Goal: Find specific page/section: Find specific page/section

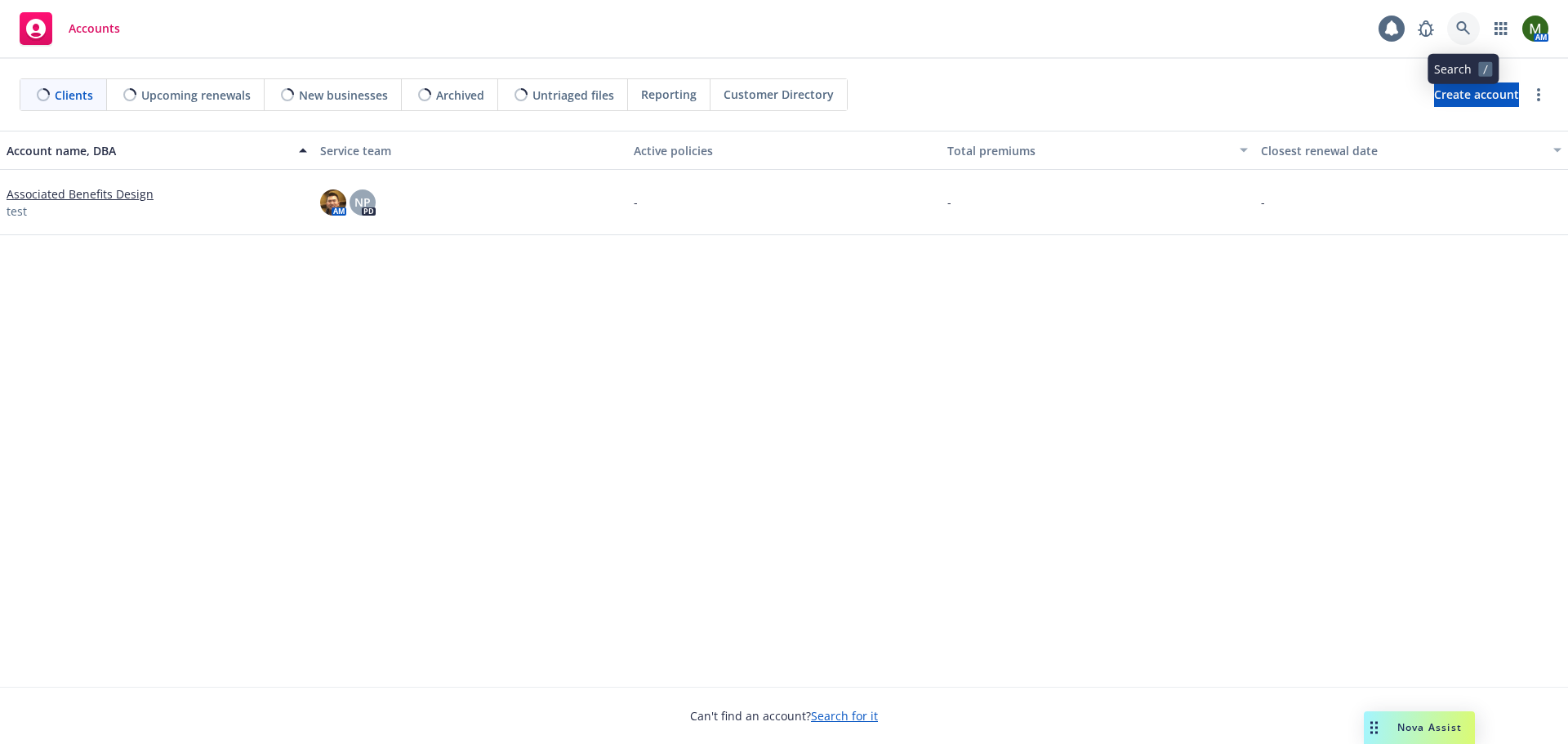
click at [1460, 30] on icon at bounding box center [1463, 28] width 14 height 14
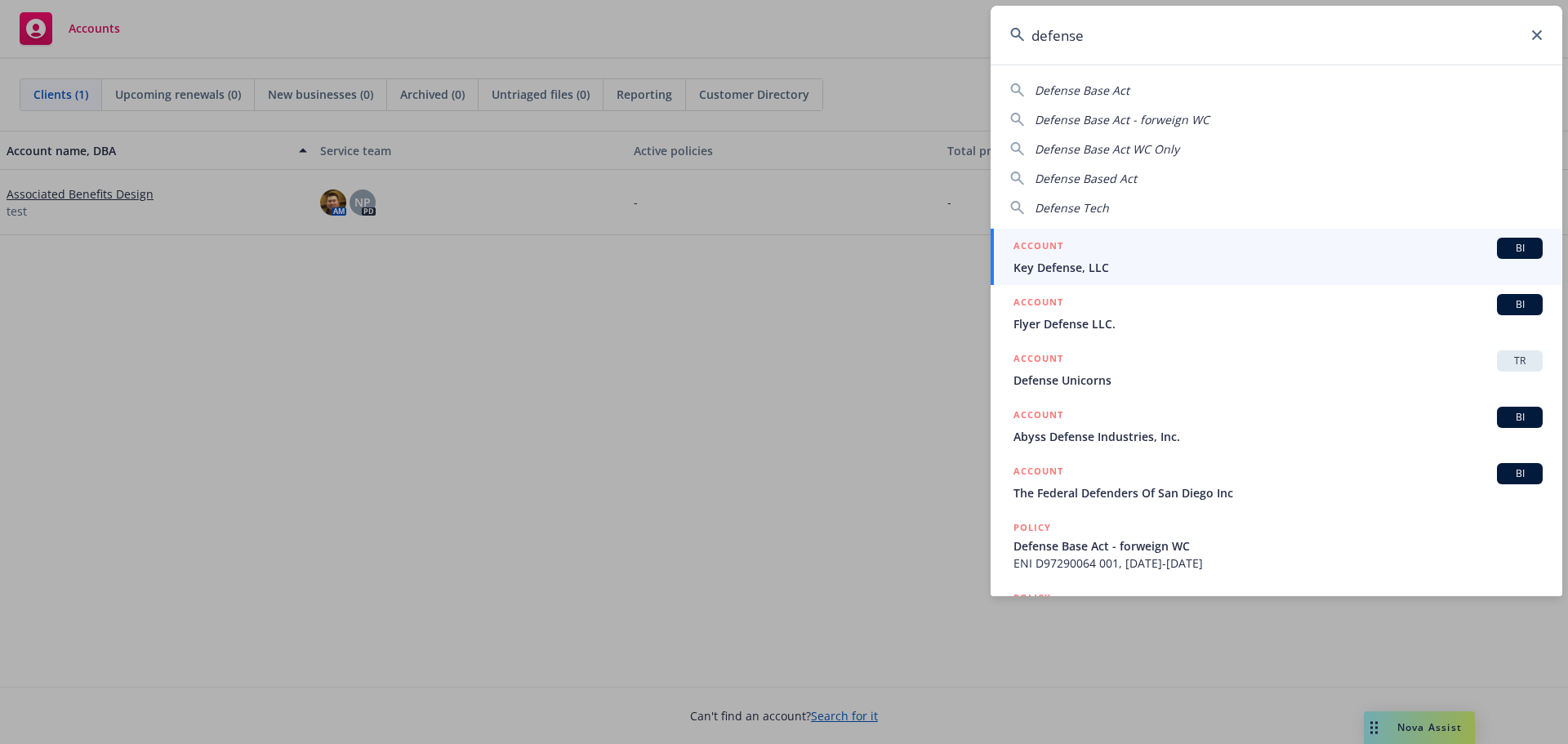
click at [1113, 45] on input "defense" at bounding box center [1277, 35] width 572 height 59
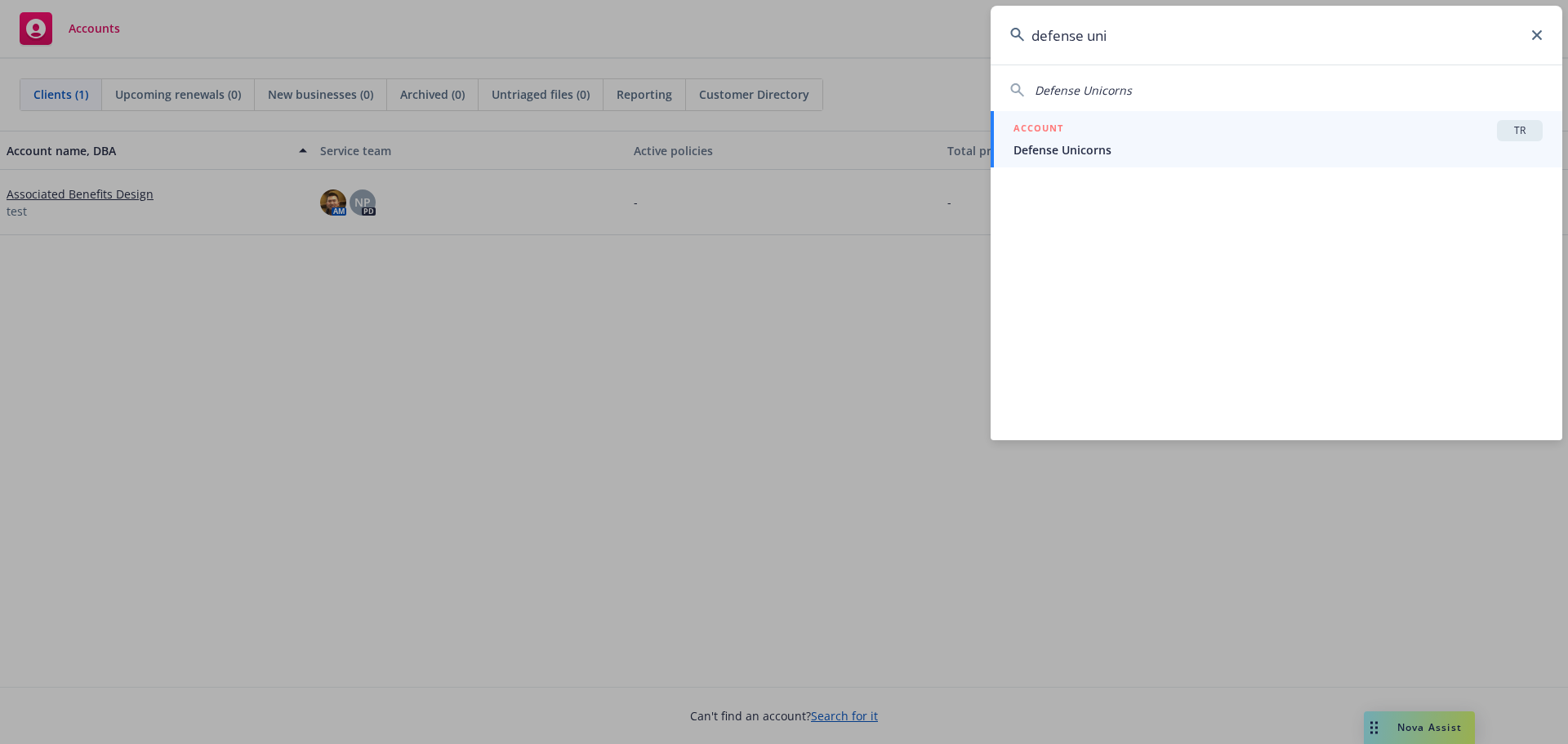
type input "defense uni"
click at [1174, 143] on span "Defense Unicorns" at bounding box center [1278, 150] width 529 height 18
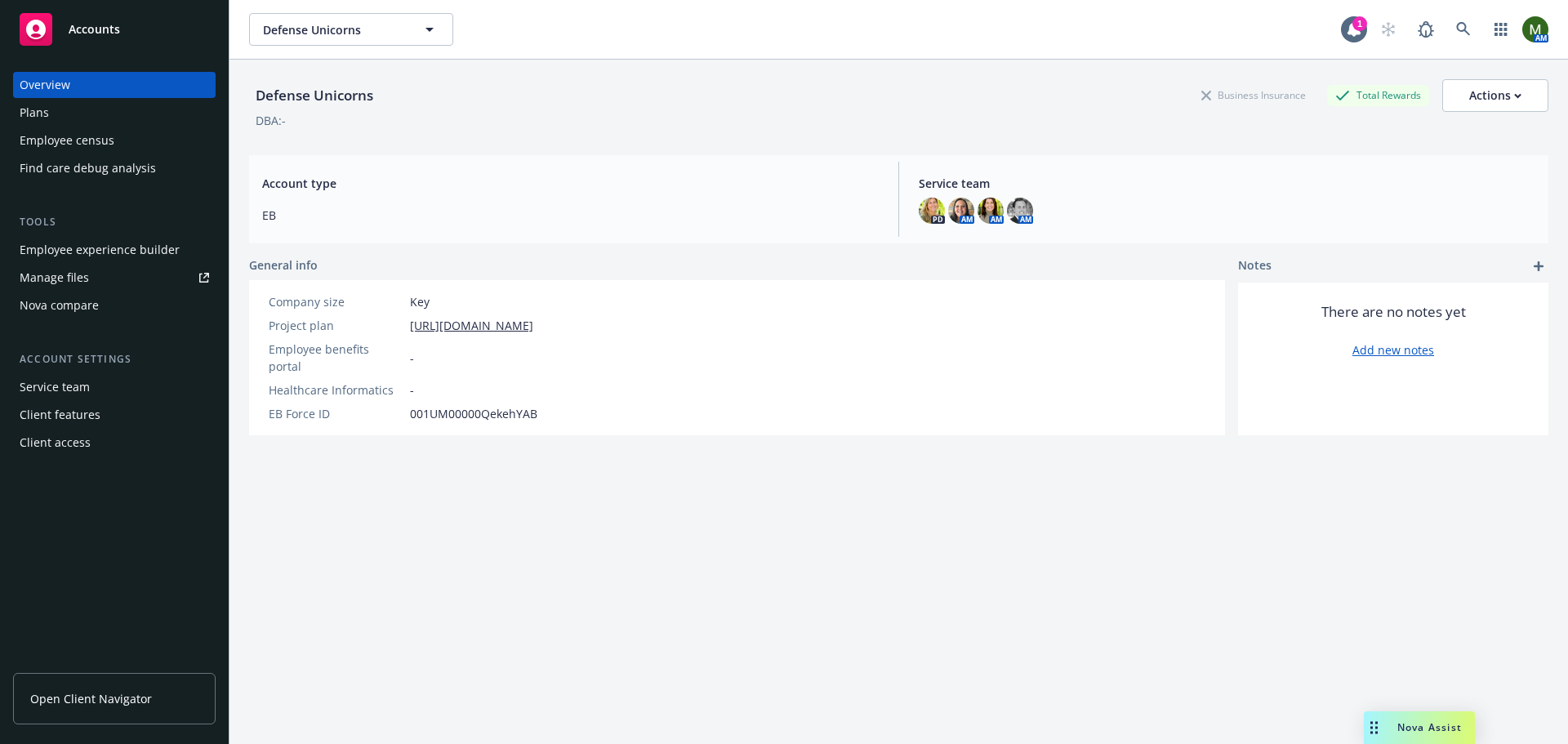
click at [96, 249] on div "Employee experience builder" at bounding box center [99, 250] width 160 height 26
click at [127, 112] on div "Plans" at bounding box center [114, 113] width 190 height 26
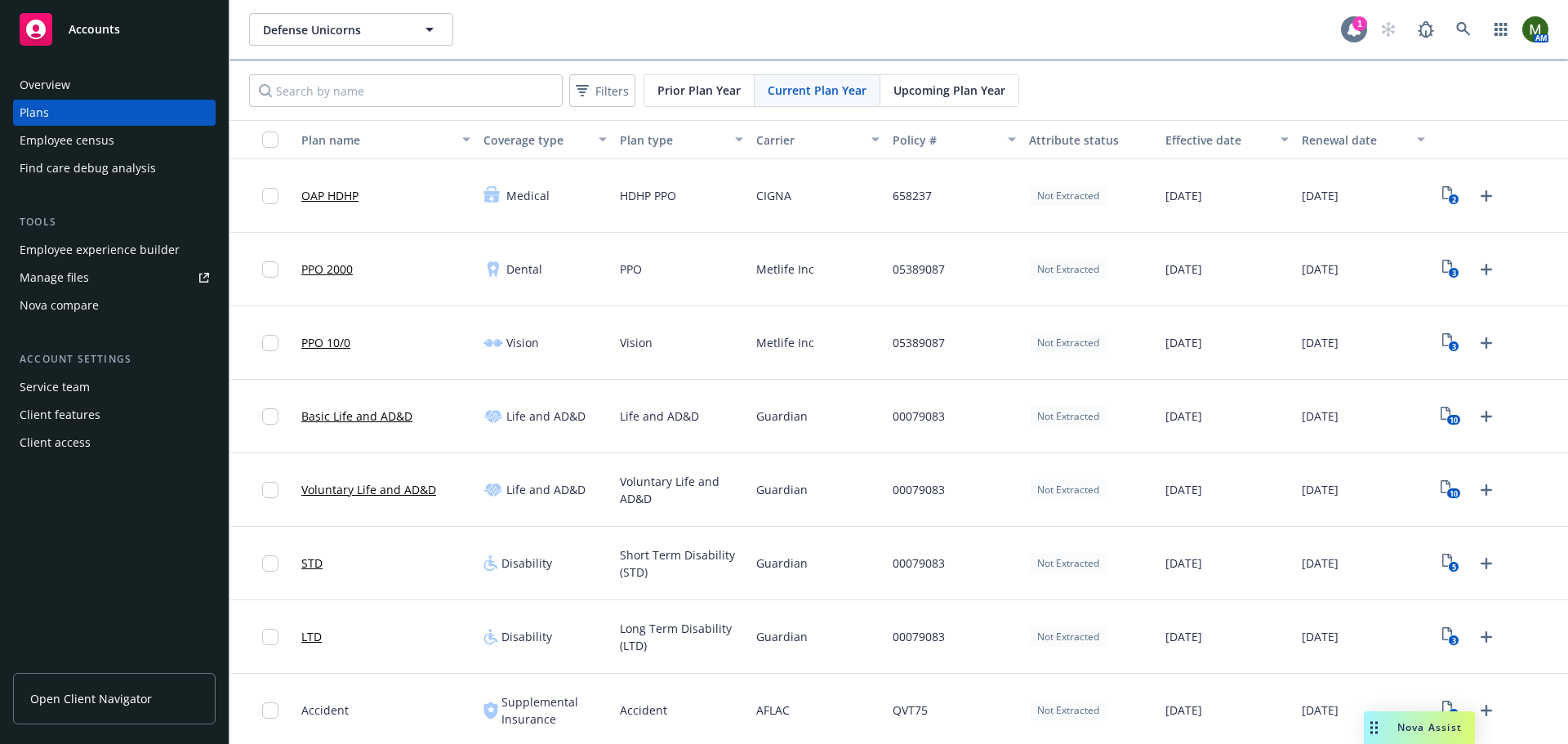
click at [1346, 31] on icon at bounding box center [1354, 30] width 17 height 17
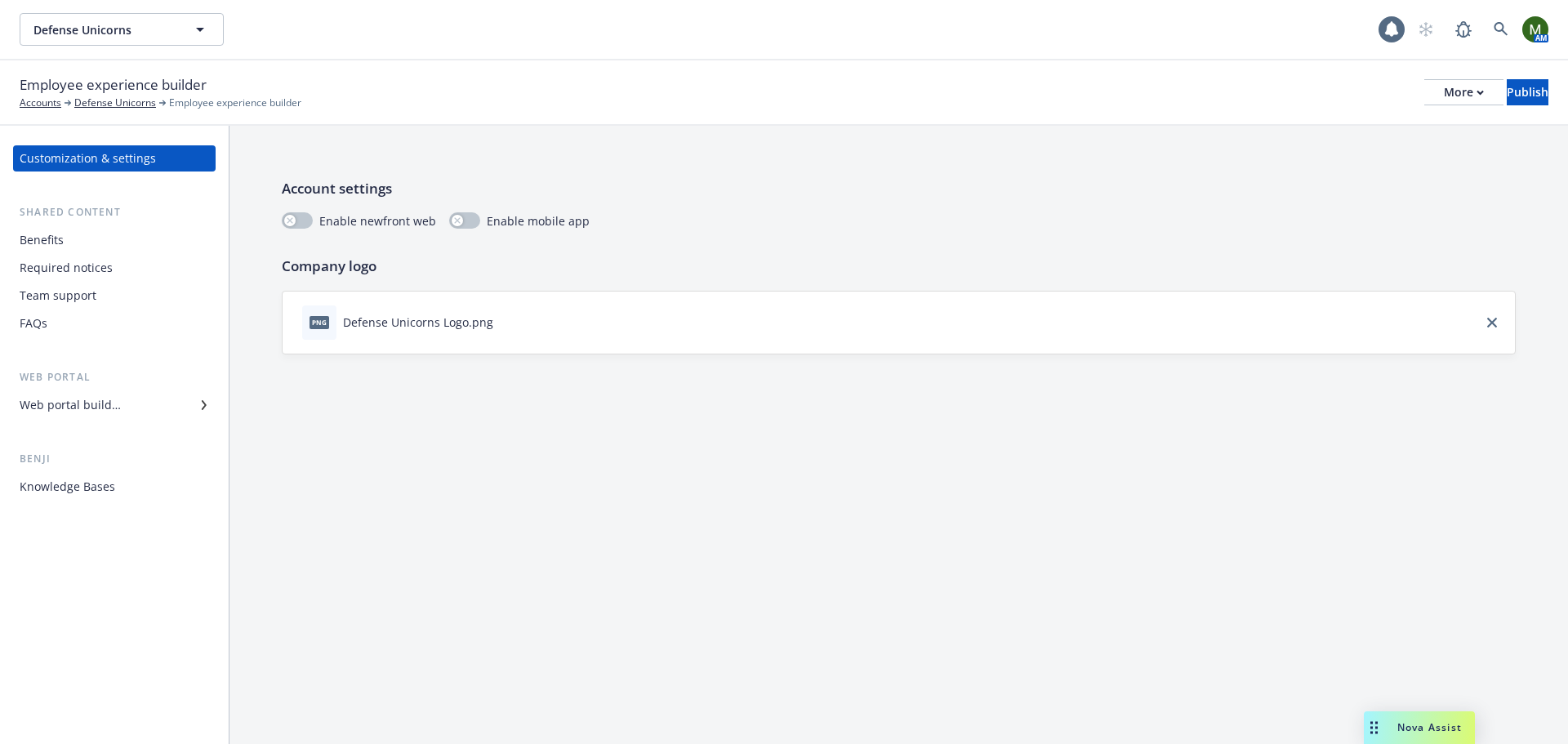
click at [75, 242] on div "Benefits" at bounding box center [114, 240] width 190 height 26
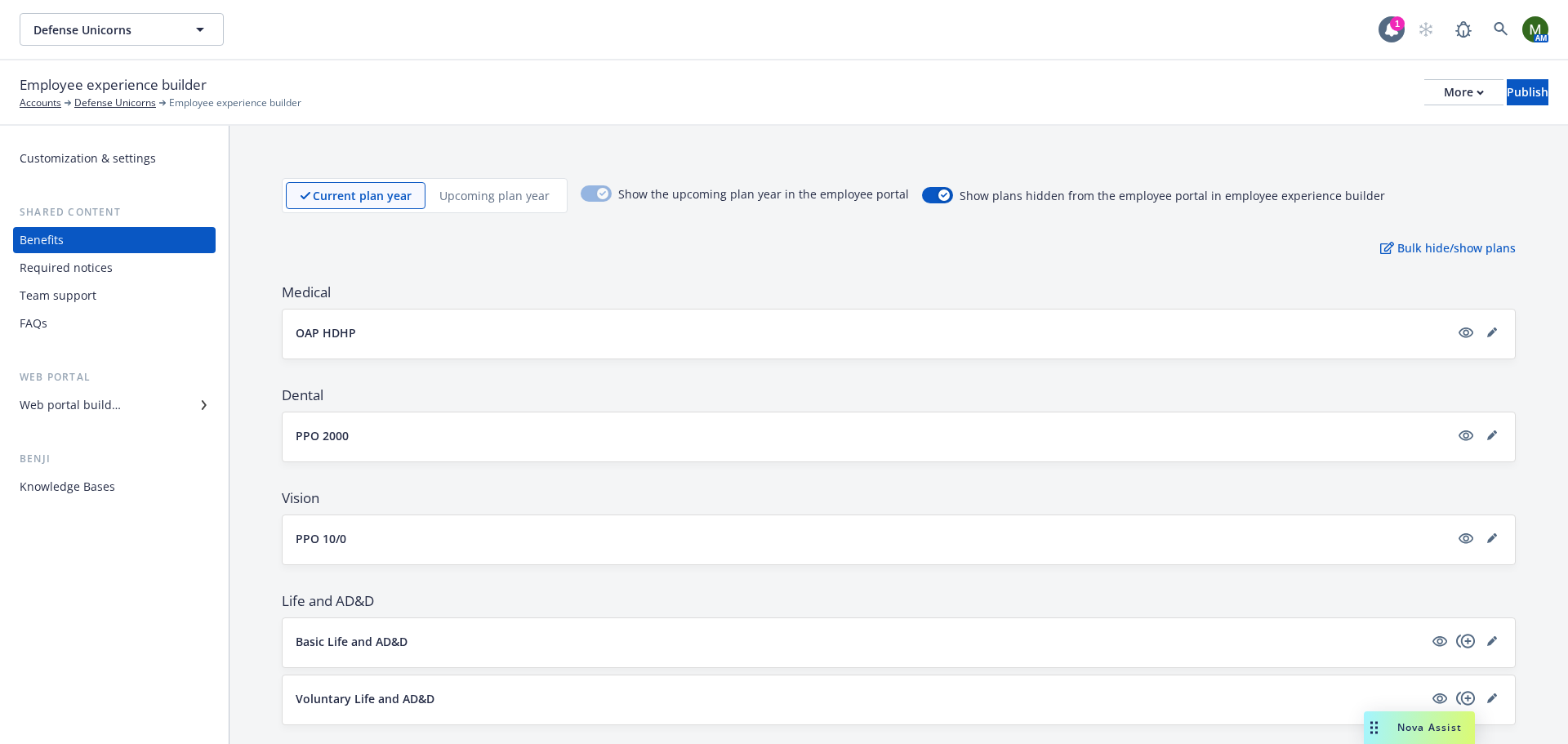
click at [99, 407] on div "Web portal builder" at bounding box center [69, 405] width 101 height 26
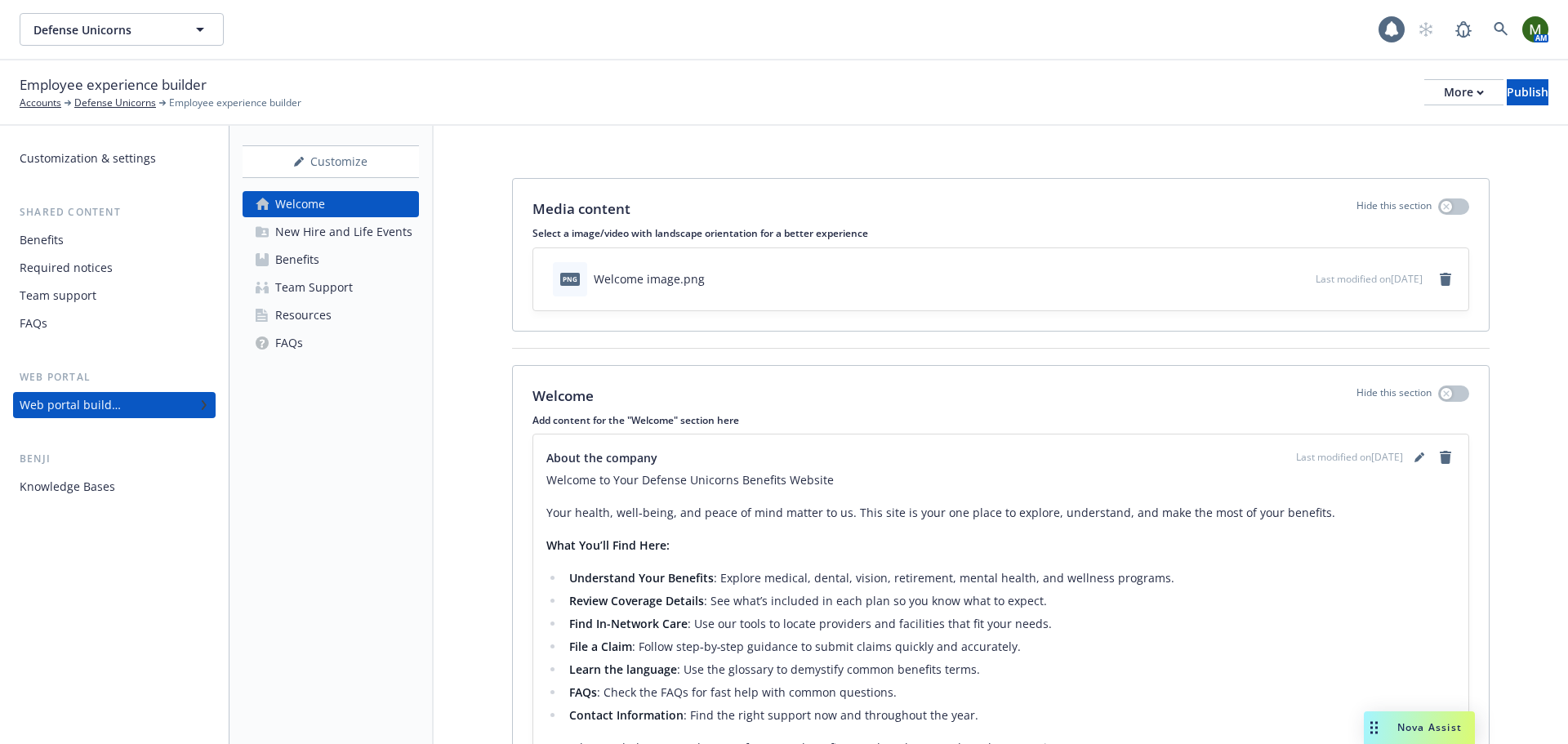
click at [310, 210] on div "Welcome" at bounding box center [301, 205] width 50 height 26
click at [1444, 89] on div "More" at bounding box center [1463, 93] width 40 height 24
drag, startPoint x: 1384, startPoint y: 120, endPoint x: 1196, endPoint y: 121, distance: 188.0
click at [1384, 120] on link "Copy preview link" at bounding box center [1328, 129] width 241 height 32
click at [317, 235] on div "New Hire and Life Events" at bounding box center [344, 232] width 137 height 26
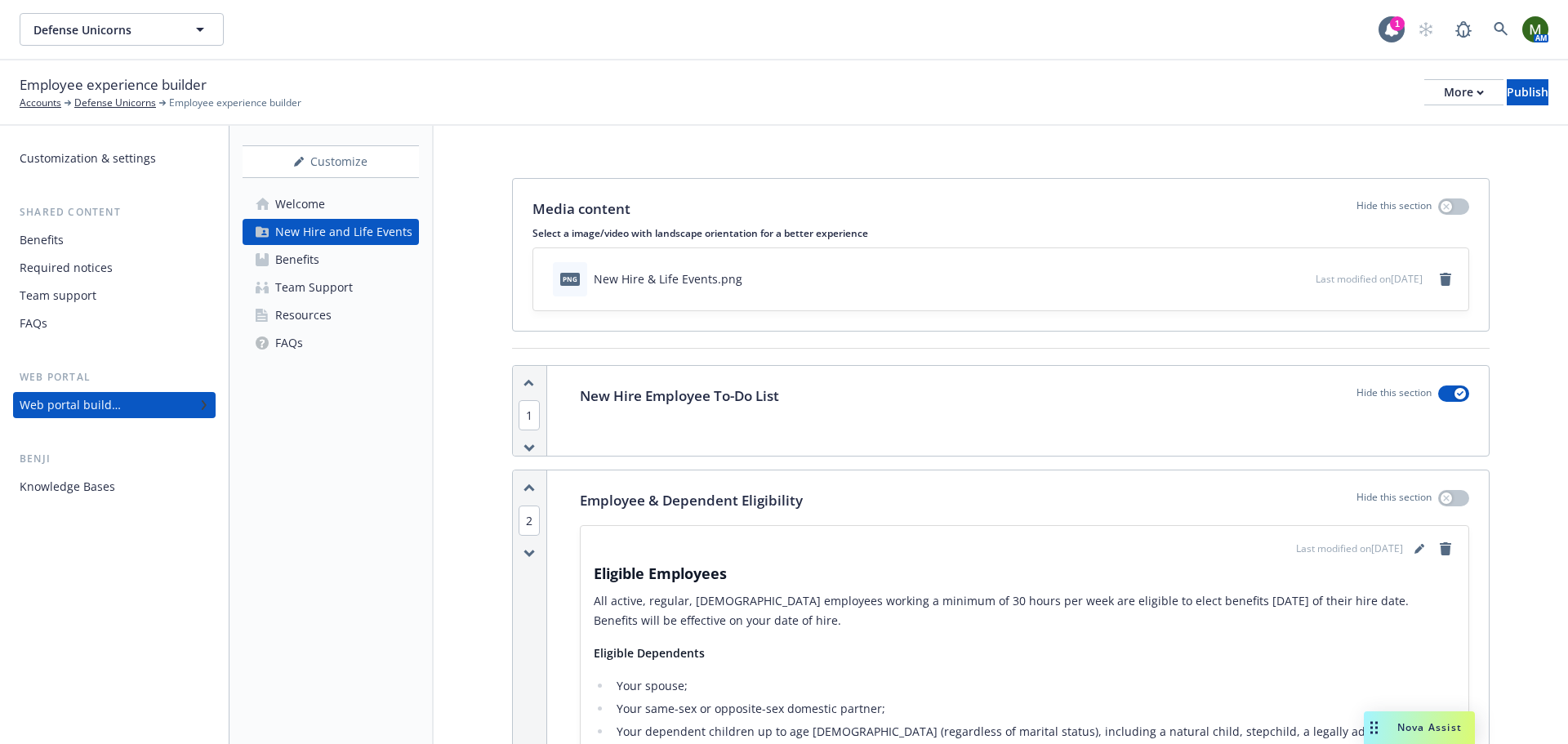
click at [333, 211] on link "Welcome" at bounding box center [330, 205] width 177 height 26
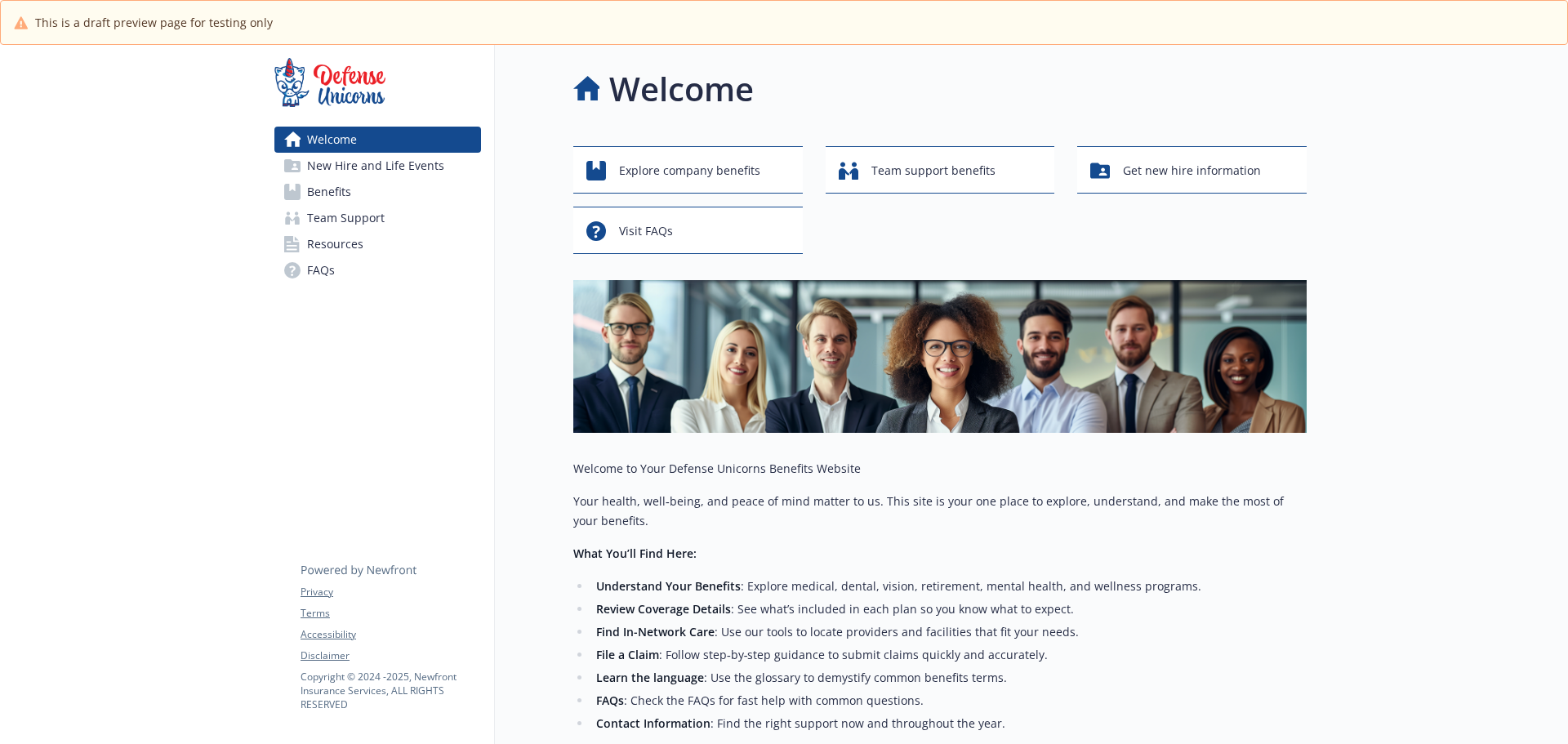
click at [365, 219] on span "Team Support" at bounding box center [346, 218] width 78 height 26
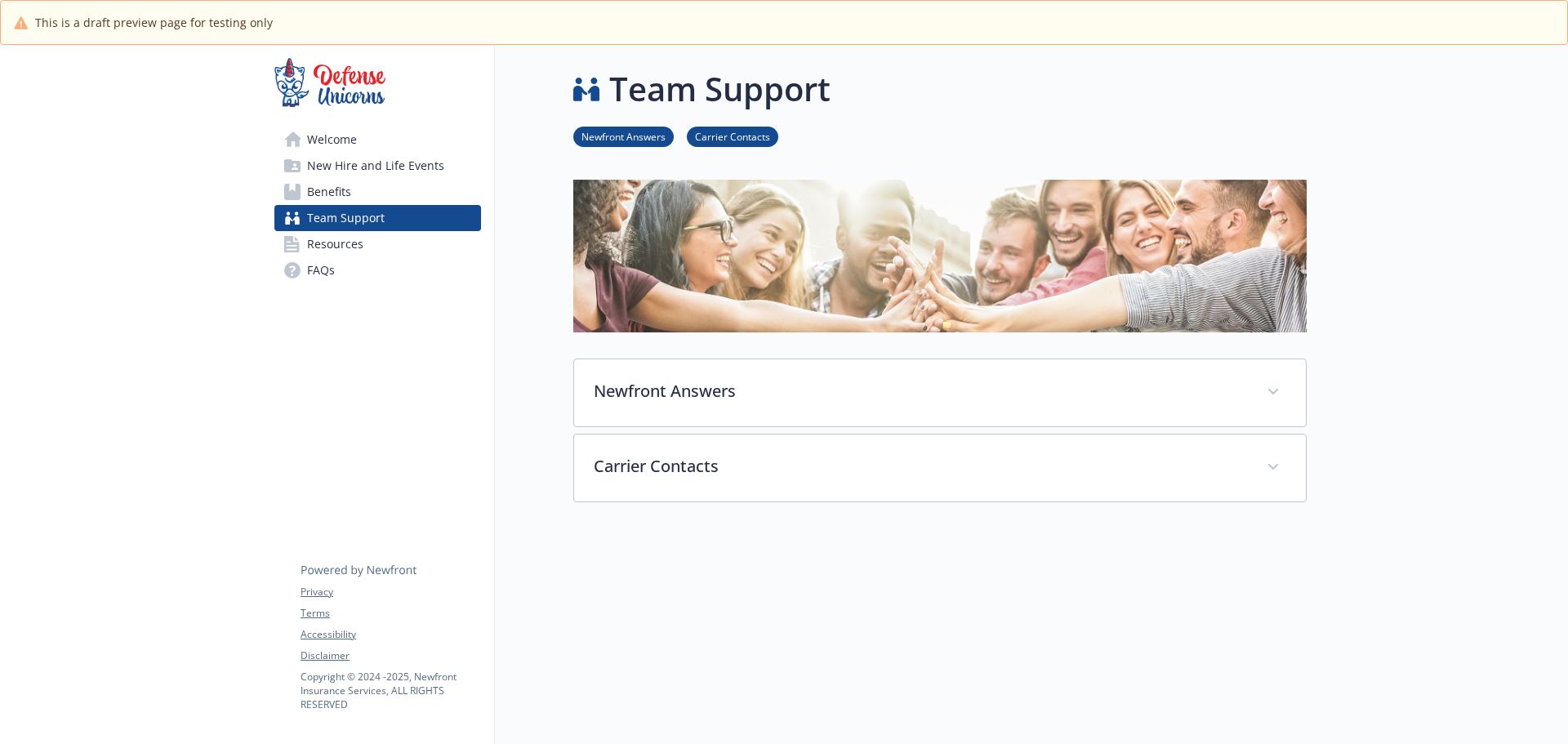
click at [364, 192] on link "Benefits" at bounding box center [377, 192] width 206 height 26
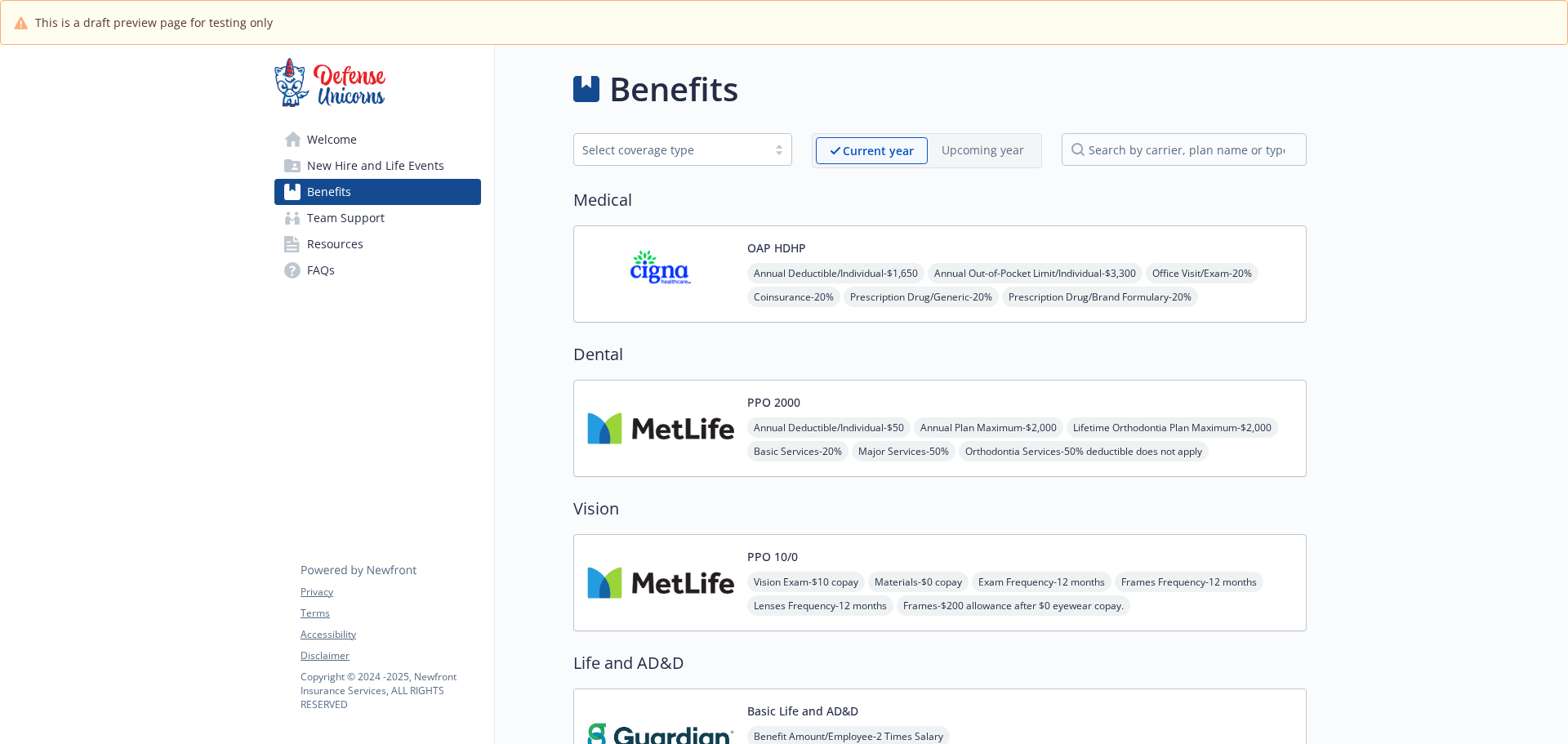
click at [384, 163] on span "New Hire and Life Events" at bounding box center [376, 166] width 137 height 26
